Goal: Task Accomplishment & Management: Complete application form

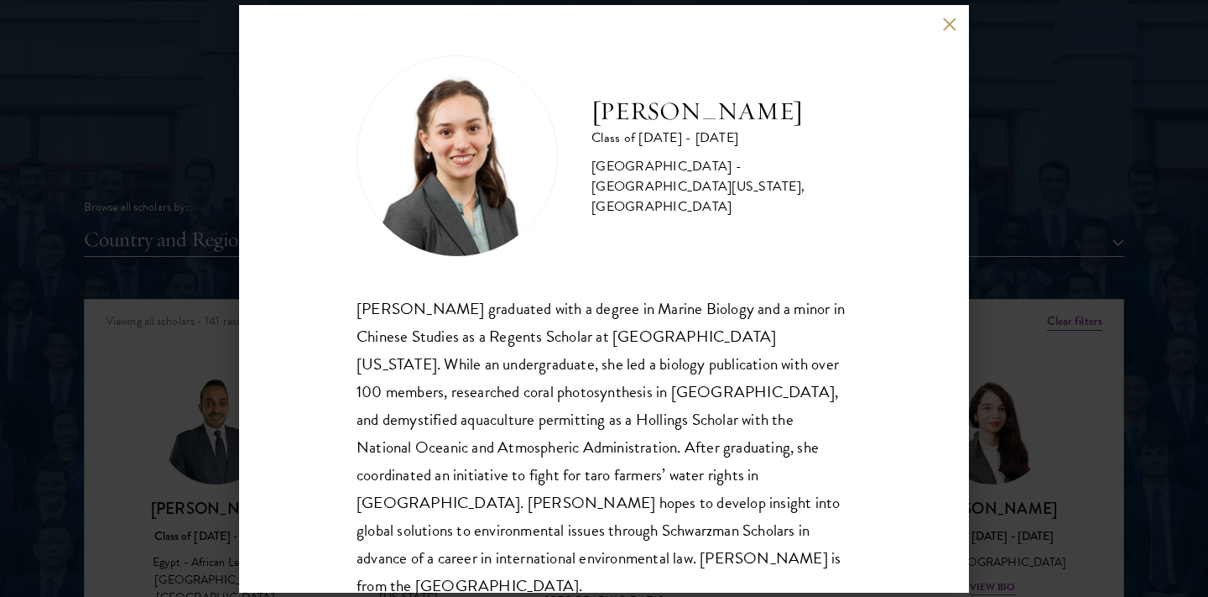
scroll to position [29, 0]
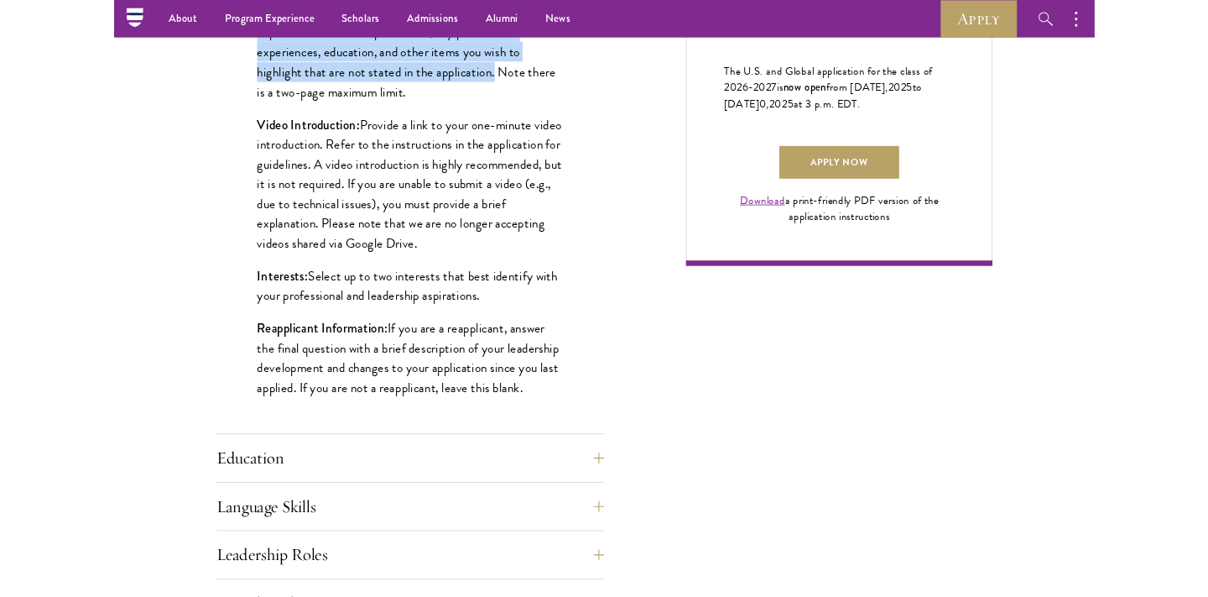
scroll to position [1169, 0]
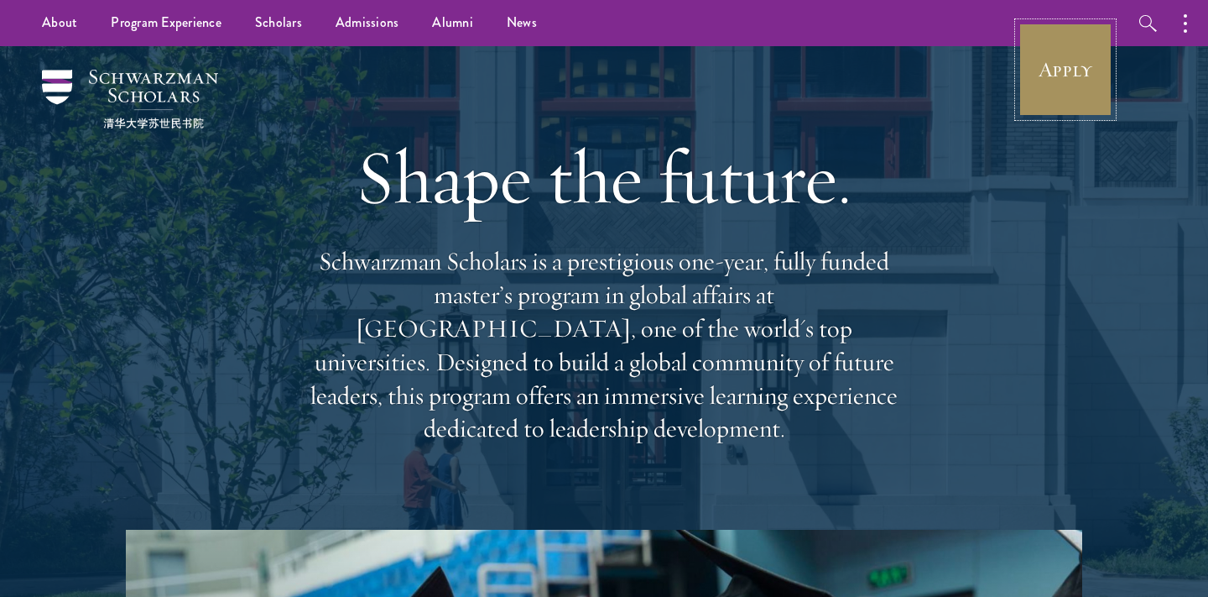
click at [1050, 75] on link "Apply" at bounding box center [1066, 70] width 94 height 94
